Goal: Task Accomplishment & Management: Manage account settings

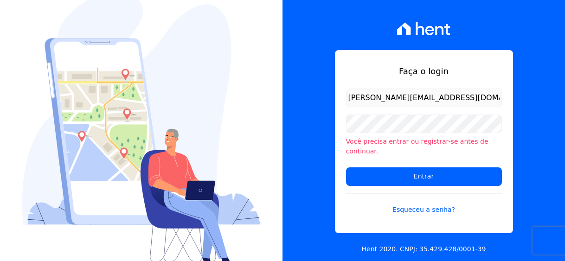
drag, startPoint x: 350, startPoint y: 64, endPoint x: 341, endPoint y: 100, distance: 36.7
click at [341, 100] on div "Faça o login joao.resende@viasul.com.br Você precisa entrar ou registrar-se ant…" at bounding box center [424, 141] width 178 height 183
click at [450, 90] on div "Faça o login joao.resende@viasul.com.br Você precisa entrar ou registrar-se ant…" at bounding box center [424, 141] width 178 height 183
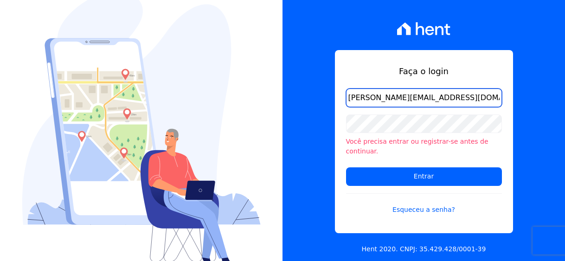
click at [450, 104] on input "joao.resende@viasul.com.br" at bounding box center [424, 98] width 156 height 19
type input "joao.resende@viasul.com"
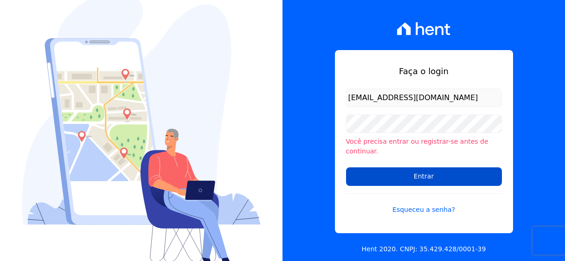
click at [415, 168] on input "Entrar" at bounding box center [424, 176] width 156 height 19
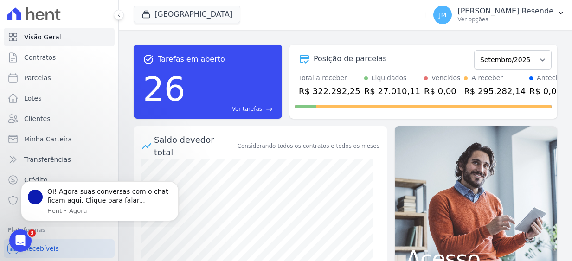
click at [124, 140] on div "task_alt Tarefas em aberto 26 Ver tarefas east Posição de parcelas Fevereiro/20…" at bounding box center [345, 146] width 453 height 232
click at [177, 182] on icon "Dismiss notification" at bounding box center [176, 183] width 5 height 5
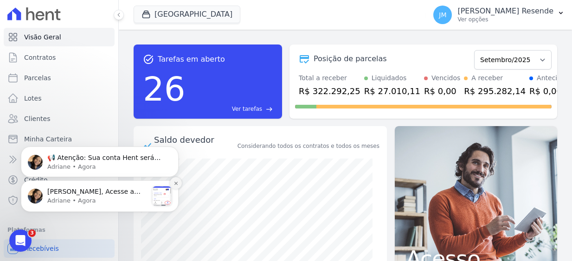
click at [177, 185] on icon "Dismiss notification" at bounding box center [175, 182] width 3 height 3
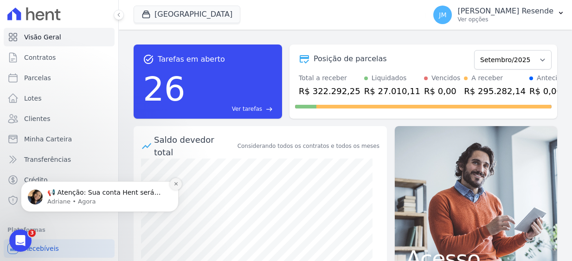
click at [177, 184] on icon "Dismiss notification" at bounding box center [176, 183] width 5 height 5
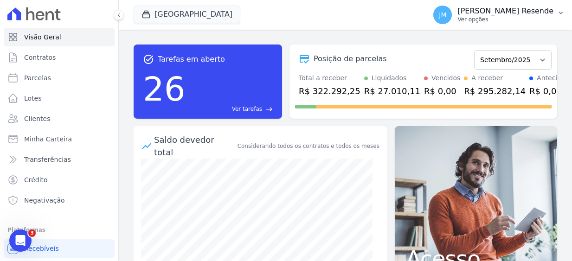
click at [521, 18] on p "Ver opções" at bounding box center [505, 19] width 96 height 7
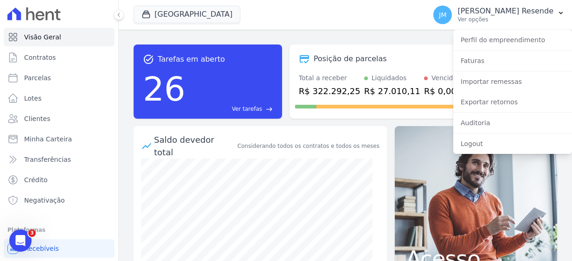
click at [324, 142] on div "Considerando todos os contratos e todos os meses" at bounding box center [309, 146] width 142 height 8
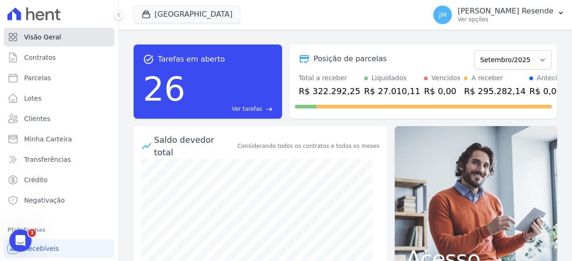
click at [41, 39] on span "Visão Geral" at bounding box center [42, 36] width 37 height 9
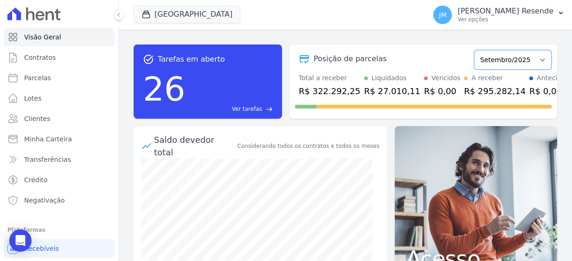
click at [523, 59] on select "Fevereiro/2025 Março/2025 Abril/2025 Maio/2025 Junho/2025 Julho/2025 Agosto/202…" at bounding box center [512, 59] width 77 height 19
click at [336, 85] on div "R$ 322.292,25" at bounding box center [330, 91] width 62 height 13
click at [331, 54] on div "Posição de parcelas" at bounding box center [350, 58] width 73 height 11
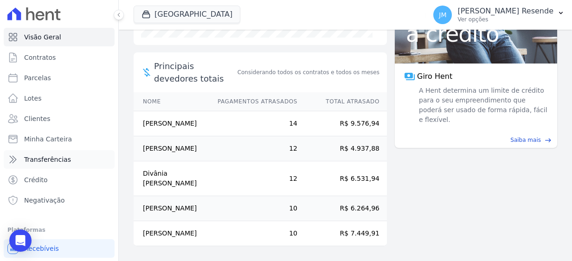
click at [39, 162] on span "Transferências" at bounding box center [47, 159] width 47 height 9
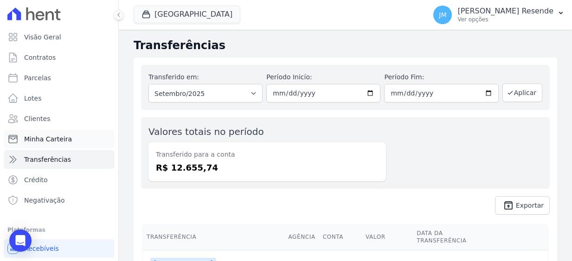
click at [59, 137] on span "Minha Carteira" at bounding box center [48, 139] width 48 height 9
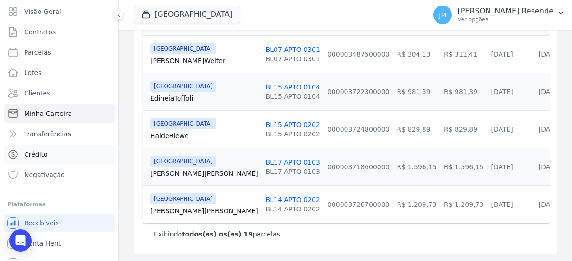
scroll to position [38, 0]
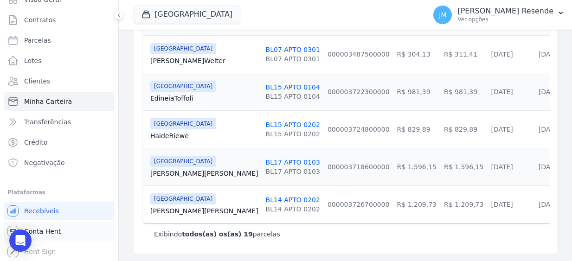
click at [42, 230] on span "Conta Hent" at bounding box center [42, 231] width 37 height 9
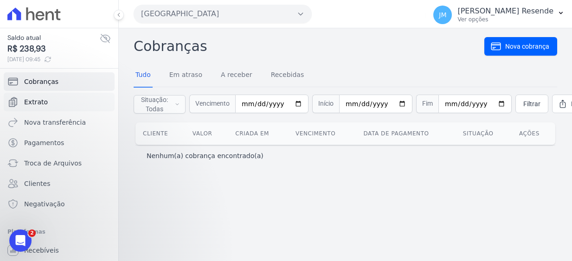
click at [36, 97] on span "Extrato" at bounding box center [36, 101] width 24 height 9
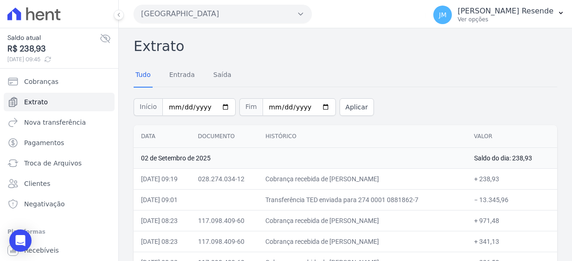
click at [357, 197] on td "Transferência TED enviada para 274 0001 0881862-7" at bounding box center [362, 199] width 208 height 21
drag, startPoint x: 364, startPoint y: 200, endPoint x: 438, endPoint y: 198, distance: 73.8
click at [438, 198] on td "Transferência TED enviada para 274 0001 0881862-7" at bounding box center [362, 199] width 208 height 21
drag, startPoint x: 438, startPoint y: 198, endPoint x: 426, endPoint y: 202, distance: 12.9
click at [426, 202] on td "Transferência TED enviada para 274 0001 0881862-7" at bounding box center [362, 199] width 208 height 21
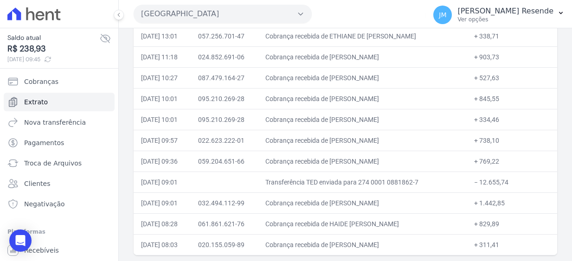
scroll to position [521, 0]
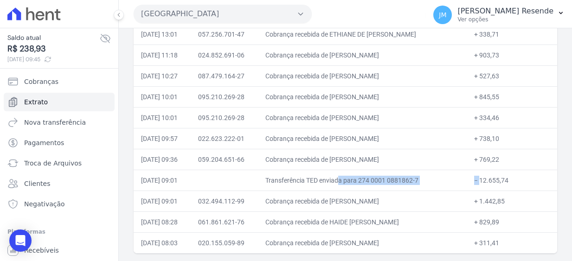
drag, startPoint x: 280, startPoint y: 180, endPoint x: 488, endPoint y: 170, distance: 208.1
click at [488, 170] on tr "01/09/2025, 09:01 Transferência TED enviada para 274 0001 0881862-7 − 12.655,74" at bounding box center [346, 180] width 424 height 21
drag, startPoint x: 488, startPoint y: 170, endPoint x: 485, endPoint y: 177, distance: 7.7
click at [485, 177] on td "− 12.655,74" at bounding box center [512, 180] width 90 height 21
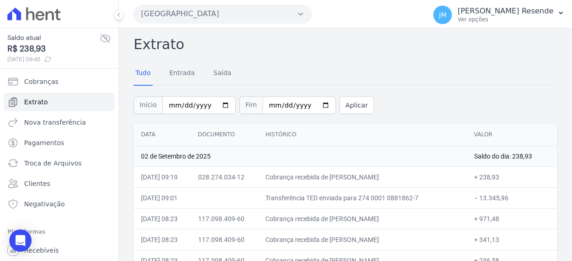
scroll to position [0, 0]
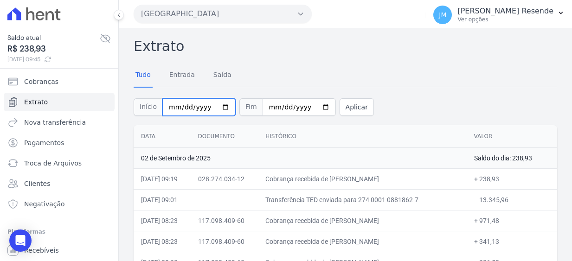
drag, startPoint x: 193, startPoint y: 108, endPoint x: 188, endPoint y: 109, distance: 4.7
click at [193, 108] on input "2025-09-01" at bounding box center [198, 107] width 73 height 18
click at [186, 108] on input "2025-09-01" at bounding box center [198, 107] width 73 height 18
click at [180, 110] on input "2025-09-01" at bounding box center [198, 107] width 73 height 18
type input "[DATE]"
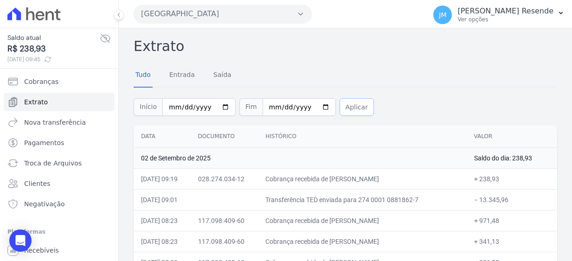
click at [340, 110] on button "Aplicar" at bounding box center [357, 107] width 34 height 18
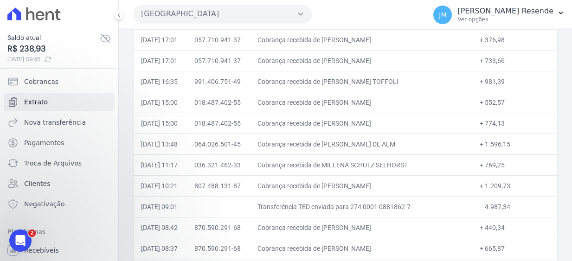
scroll to position [1021, 0]
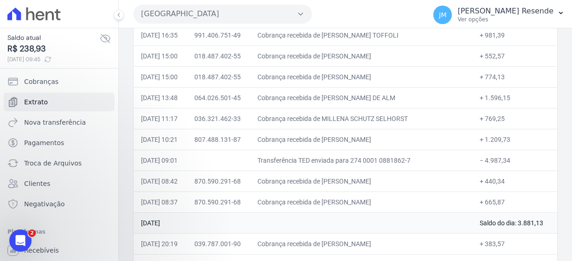
drag, startPoint x: 467, startPoint y: 164, endPoint x: 516, endPoint y: 163, distance: 49.2
click at [516, 163] on td "− 4.987,34" at bounding box center [514, 160] width 85 height 21
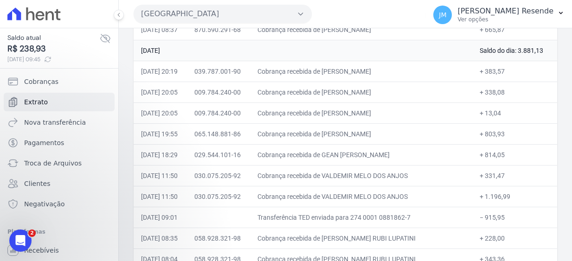
scroll to position [1206, 0]
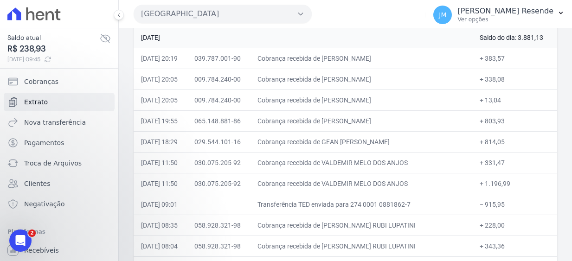
drag, startPoint x: 473, startPoint y: 208, endPoint x: 537, endPoint y: 203, distance: 64.2
click at [537, 203] on td "− 915,95" at bounding box center [514, 204] width 85 height 21
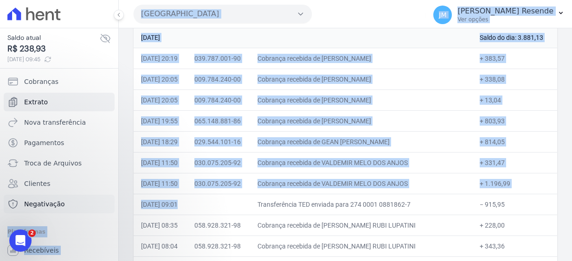
drag, startPoint x: 209, startPoint y: 205, endPoint x: 64, endPoint y: 204, distance: 144.3
click at [64, 204] on div "Saldo atual R$ 238,93 [DATE] 09:45 Cobranças Extrato Nova transferência Pagamen…" at bounding box center [286, 130] width 572 height 261
drag, startPoint x: 64, startPoint y: 204, endPoint x: 251, endPoint y: 184, distance: 187.1
click at [250, 184] on td "030.075.205-92" at bounding box center [218, 183] width 63 height 21
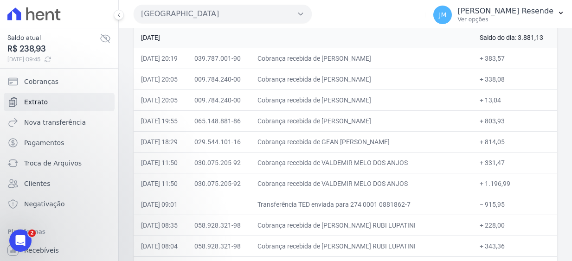
click at [187, 212] on td "[DATE] 09:01" at bounding box center [160, 204] width 53 height 21
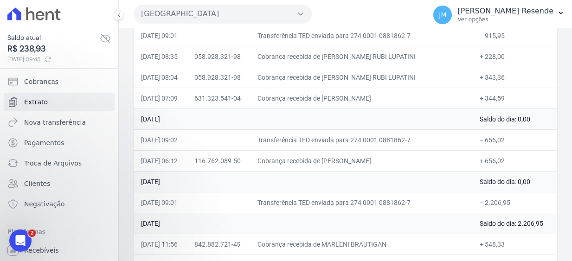
scroll to position [1392, 0]
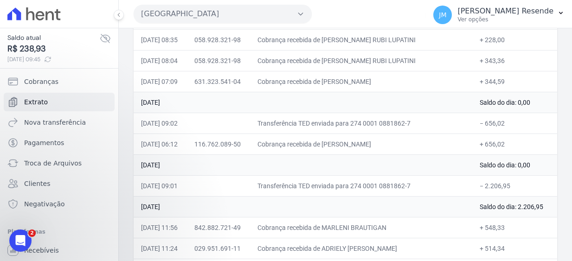
drag, startPoint x: 507, startPoint y: 125, endPoint x: 134, endPoint y: 122, distance: 373.5
click at [134, 122] on tr "[DATE] 09:02 Transferência TED enviada para 274 0001 0881862-7 − 656,02" at bounding box center [346, 123] width 424 height 21
drag, startPoint x: 528, startPoint y: 185, endPoint x: 134, endPoint y: 184, distance: 393.9
click at [134, 184] on tr "[DATE] 09:01 Transferência TED enviada para 274 0001 0881862-7 − 2.206,95" at bounding box center [346, 185] width 424 height 21
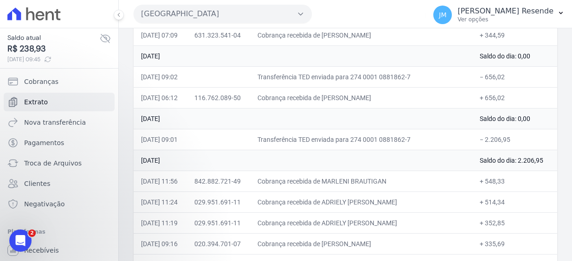
scroll to position [1531, 0]
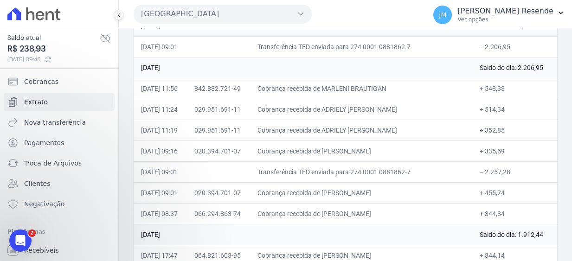
drag, startPoint x: 533, startPoint y: 174, endPoint x: 141, endPoint y: 180, distance: 392.1
click at [141, 180] on tr "[DATE] 09:01 Transferência TED enviada para 274 0001 0881862-7 − 2.257,28" at bounding box center [346, 171] width 424 height 21
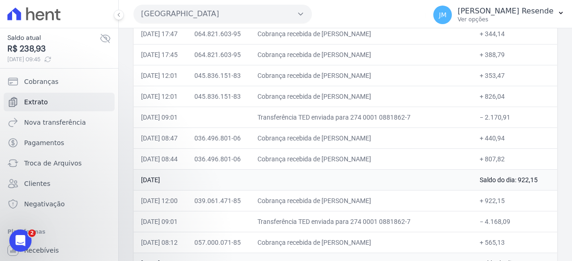
scroll to position [1763, 0]
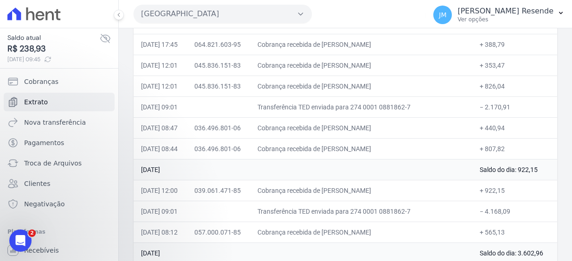
drag, startPoint x: 486, startPoint y: 111, endPoint x: 135, endPoint y: 113, distance: 351.2
click at [135, 113] on tr "[DATE] 09:01 Transferência TED enviada para 274 0001 0881862-7 − 2.170,91" at bounding box center [346, 107] width 424 height 21
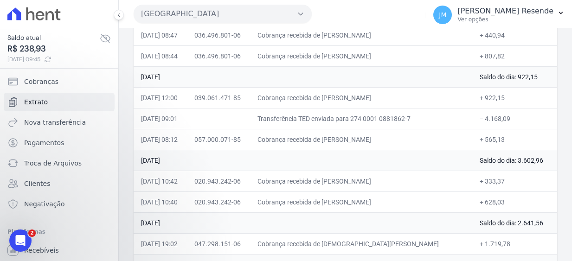
scroll to position [1902, 0]
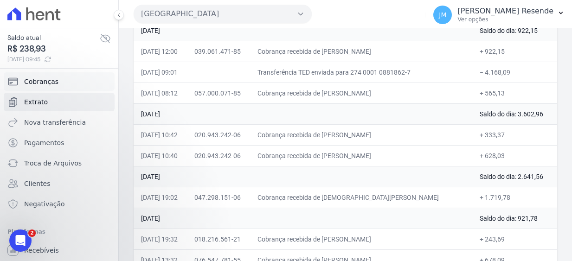
drag, startPoint x: 517, startPoint y: 73, endPoint x: 105, endPoint y: 90, distance: 412.8
click at [105, 90] on div "Saldo atual R$ 238,93 [DATE] 09:45 Cobranças Extrato Nova transferência Pagamen…" at bounding box center [286, 130] width 572 height 261
drag, startPoint x: 105, startPoint y: 90, endPoint x: 269, endPoint y: 82, distance: 164.0
click at [269, 82] on td "Transferência TED enviada para 274 0001 0881862-7" at bounding box center [361, 72] width 222 height 21
click at [225, 76] on td at bounding box center [218, 72] width 63 height 21
